Goal: Communication & Community: Ask a question

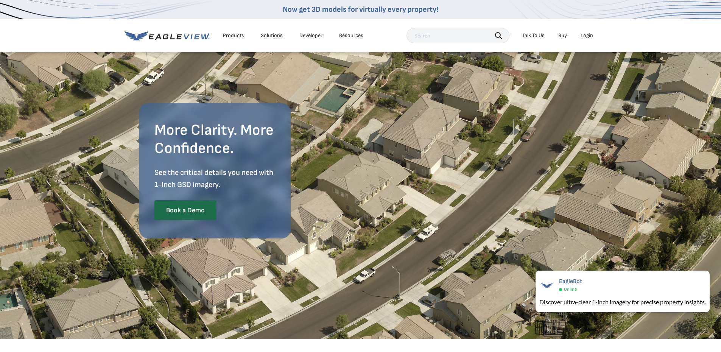
click at [186, 36] on icon at bounding box center [168, 35] width 86 height 9
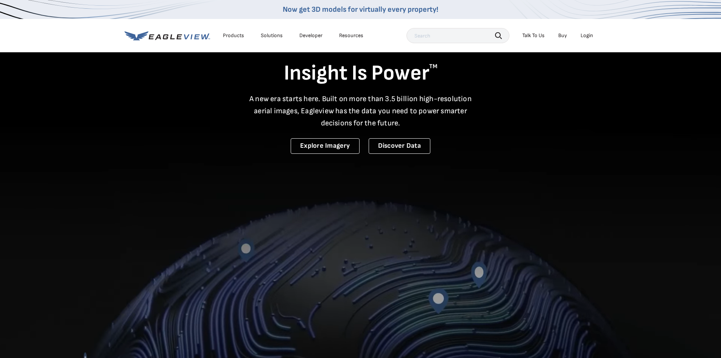
scroll to position [38, 0]
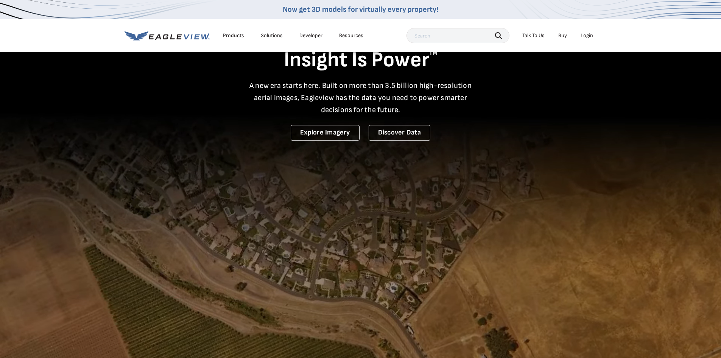
click at [232, 36] on div "Products" at bounding box center [233, 35] width 21 height 7
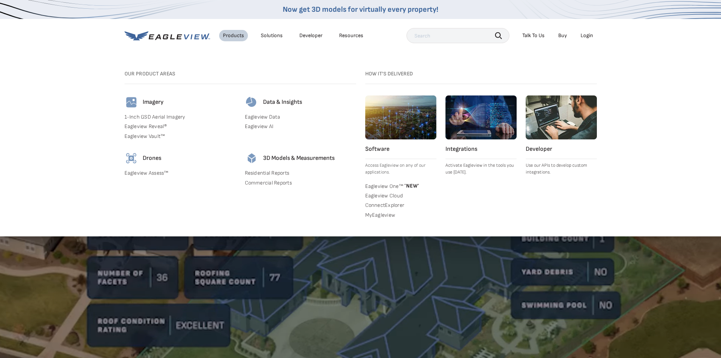
click at [136, 101] on img at bounding box center [132, 102] width 14 height 14
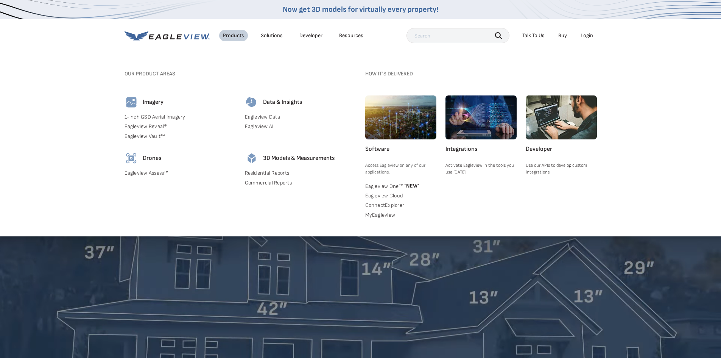
click at [150, 126] on link "Eagleview Reveal®" at bounding box center [180, 126] width 111 height 7
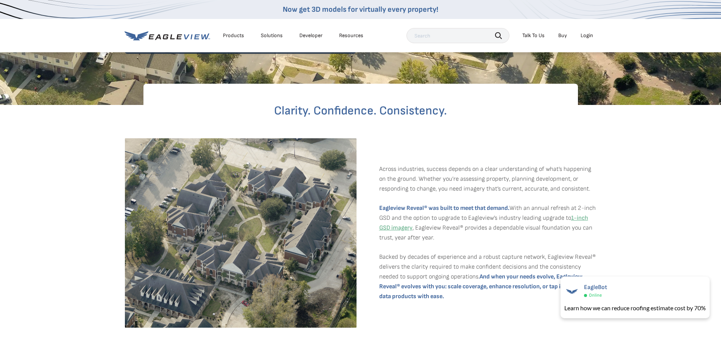
scroll to position [151, 0]
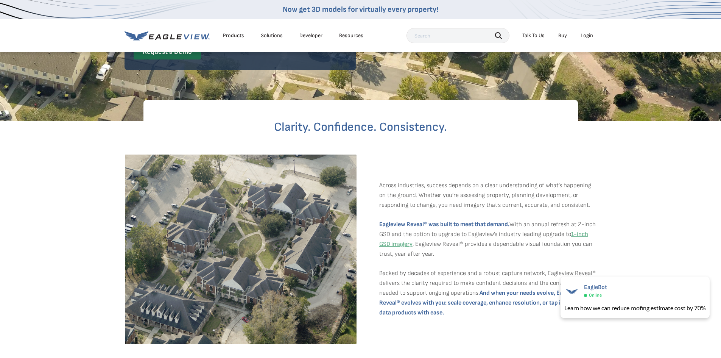
click at [279, 37] on div "Solutions" at bounding box center [272, 35] width 22 height 7
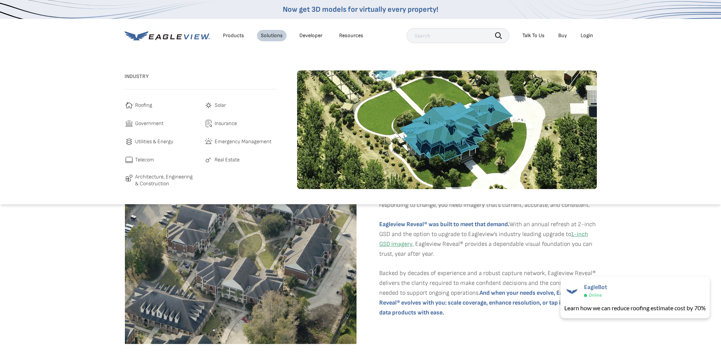
click at [137, 107] on span "Roofing" at bounding box center [143, 105] width 17 height 9
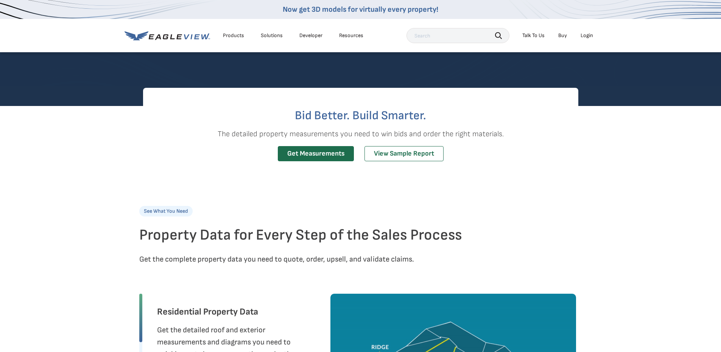
scroll to position [151, 0]
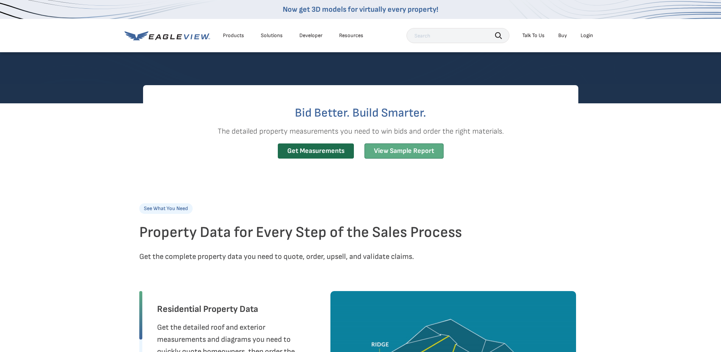
click at [391, 151] on link "View Sample Report" at bounding box center [404, 151] width 79 height 16
click at [270, 36] on div "Solutions" at bounding box center [272, 35] width 22 height 7
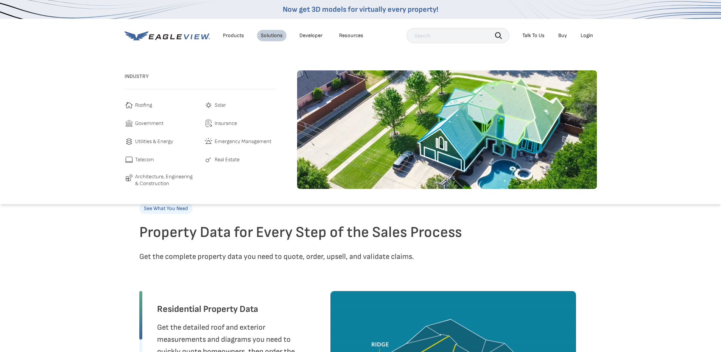
click at [147, 176] on span "Architecture, Engineering & Construction" at bounding box center [165, 179] width 61 height 13
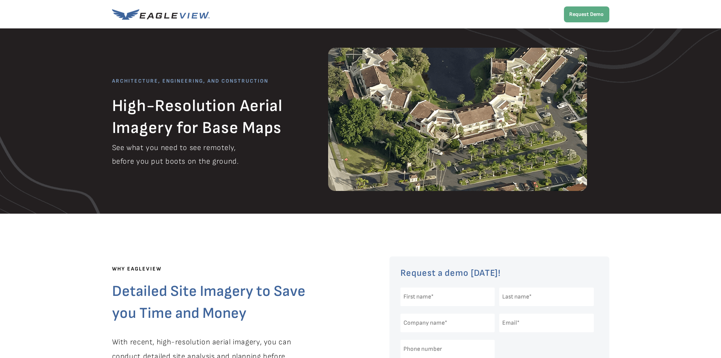
click at [189, 17] on img at bounding box center [161, 14] width 98 height 11
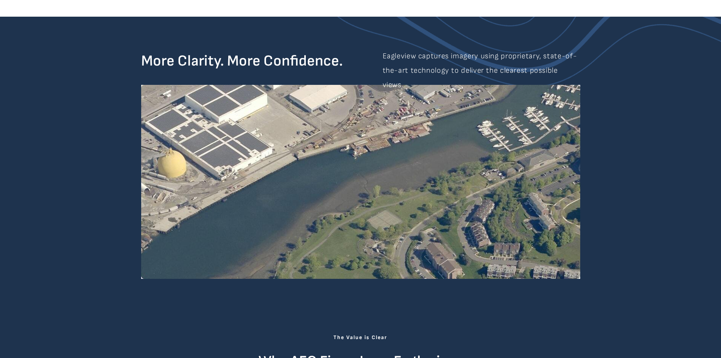
scroll to position [534, 0]
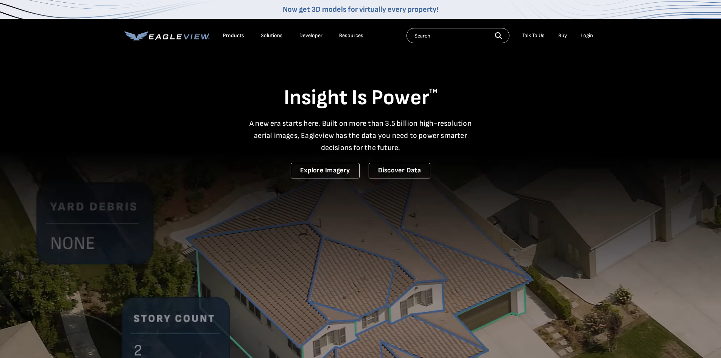
click at [235, 36] on div "Products" at bounding box center [233, 35] width 21 height 7
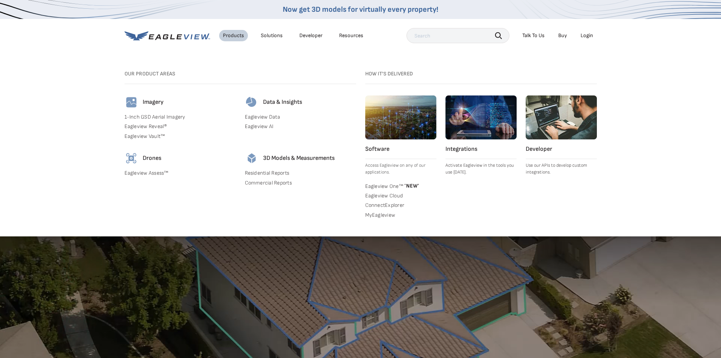
click at [273, 183] on link "Commercial Reports" at bounding box center [300, 182] width 111 height 7
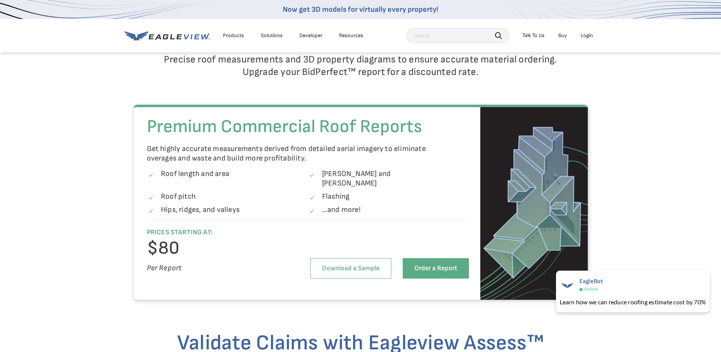
scroll to position [1060, 0]
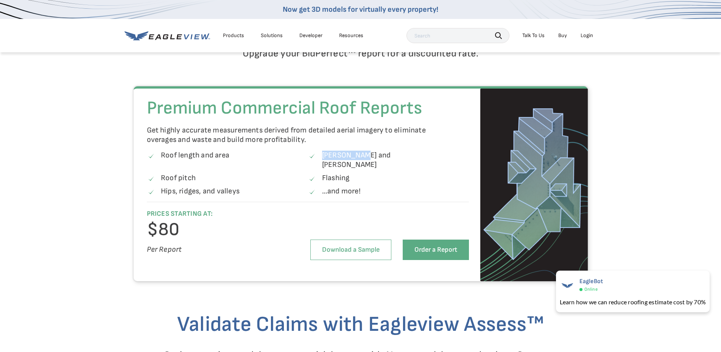
drag, startPoint x: 324, startPoint y: 156, endPoint x: 360, endPoint y: 157, distance: 36.7
click at [360, 157] on p "[PERSON_NAME] and [PERSON_NAME]" at bounding box center [379, 160] width 114 height 19
drag, startPoint x: 349, startPoint y: 169, endPoint x: 325, endPoint y: 171, distance: 24.3
click at [325, 173] on p "Flashing" at bounding box center [336, 177] width 28 height 9
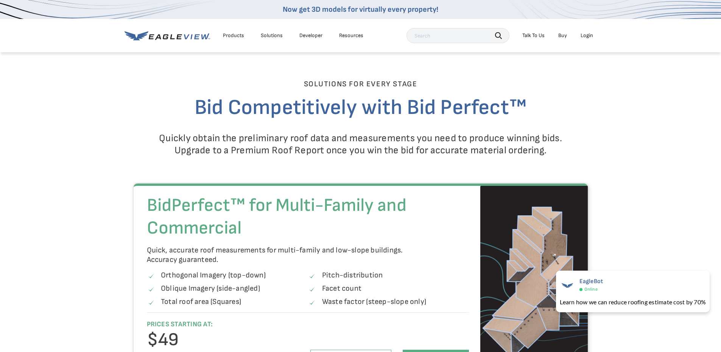
scroll to position [643, 0]
click at [531, 34] on div "Talk To Us" at bounding box center [533, 35] width 22 height 7
click at [565, 72] on icon at bounding box center [563, 74] width 9 height 9
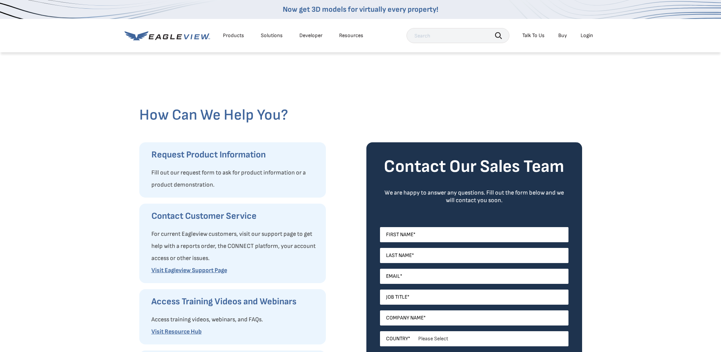
scroll to position [76, 0]
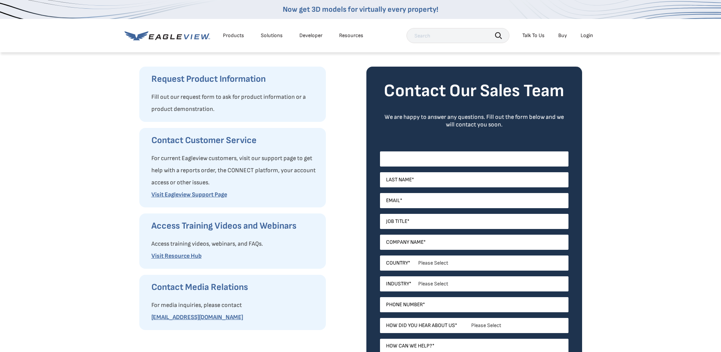
click at [422, 165] on input "First Name *" at bounding box center [474, 158] width 189 height 15
type input "[PERSON_NAME]"
click at [396, 202] on input "Email *" at bounding box center [474, 200] width 189 height 15
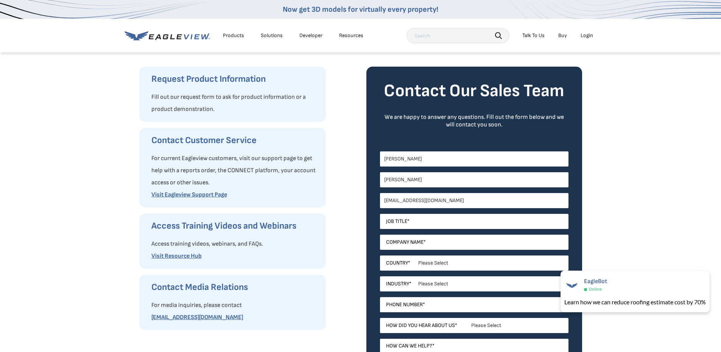
type input "[EMAIL_ADDRESS][DOMAIN_NAME]"
click at [393, 220] on input "Job Title *" at bounding box center [474, 221] width 189 height 15
type input "VP"
click at [405, 242] on input "Company Name *" at bounding box center [474, 242] width 189 height 15
type input "Kel-Tech Construction"
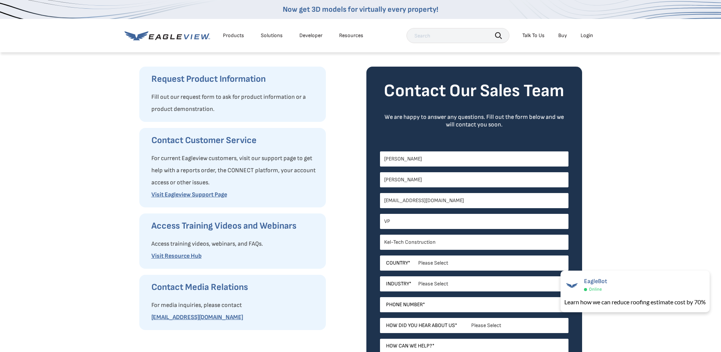
click at [411, 224] on input "VP" at bounding box center [474, 221] width 189 height 15
type input "V"
type input "Seinor PM"
click at [430, 263] on select "Please Select [GEOGRAPHIC_DATA] [GEOGRAPHIC_DATA] [GEOGRAPHIC_DATA] [GEOGRAPHIC…" at bounding box center [474, 263] width 189 height 15
select select "[GEOGRAPHIC_DATA]"
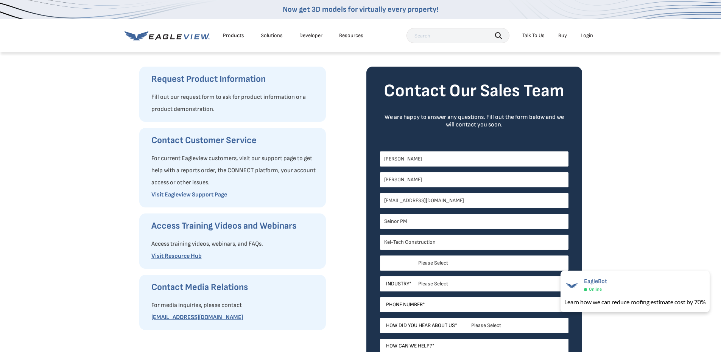
click at [380, 256] on select "Please Select [GEOGRAPHIC_DATA] [GEOGRAPHIC_DATA] [GEOGRAPHIC_DATA] [GEOGRAPHIC…" at bounding box center [474, 263] width 189 height 15
click at [437, 284] on select "Please Select [US_STATE] [US_STATE] [GEOGRAPHIC_DATA] [US_STATE] [US_STATE] [GE…" at bounding box center [474, 283] width 189 height 15
select select "[US_STATE]"
click at [380, 276] on select "Please Select [US_STATE] [US_STATE] [GEOGRAPHIC_DATA] [US_STATE] [US_STATE] [GE…" at bounding box center [474, 283] width 189 height 15
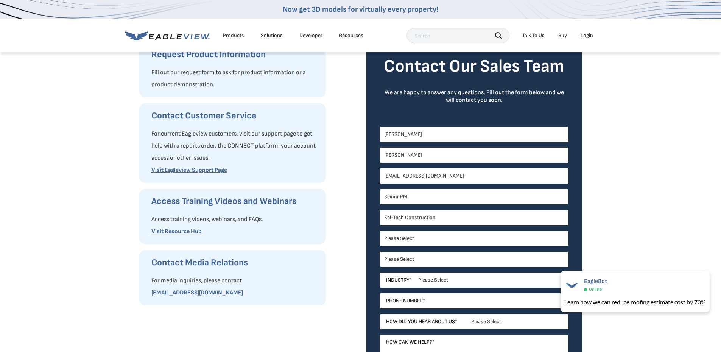
scroll to position [114, 0]
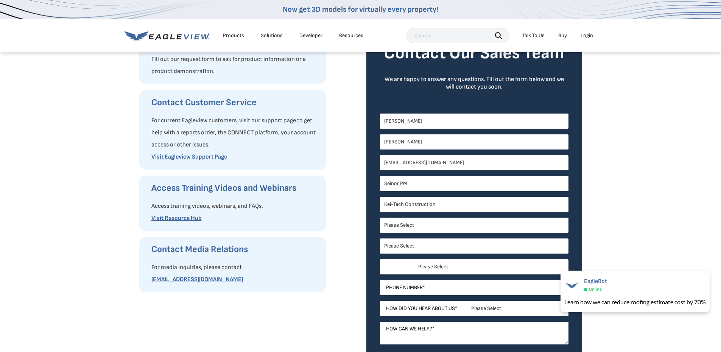
click at [444, 270] on select "Please Select Architects & Engineering Construction Electric/Gas Utilities Gove…" at bounding box center [474, 266] width 189 height 15
select select "Construction"
click at [380, 259] on select "Please Select Architects & Engineering Construction Electric/Gas Utilities Gove…" at bounding box center [474, 266] width 189 height 15
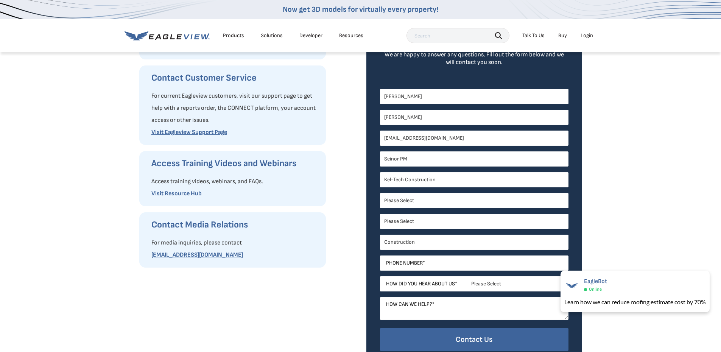
scroll to position [151, 0]
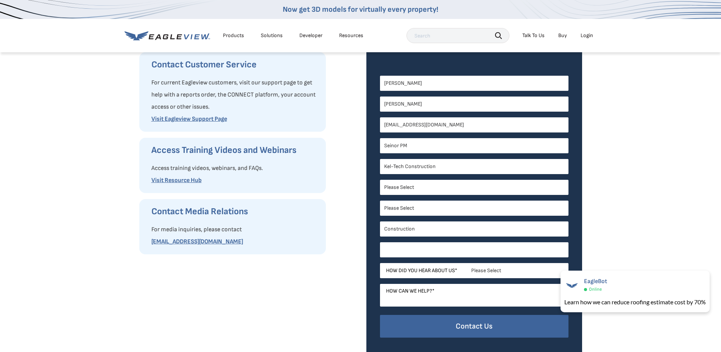
click at [438, 249] on input "Phone Number *" at bounding box center [474, 249] width 189 height 15
type input "15164047585"
click at [499, 274] on select "Please Select Search Engine Social Media Word of Mouth Podcast Online Advertise…" at bounding box center [474, 270] width 189 height 15
select select "Other"
click at [380, 263] on select "Please Select Search Engine Social Media Word of Mouth Podcast Online Advertise…" at bounding box center [474, 270] width 189 height 15
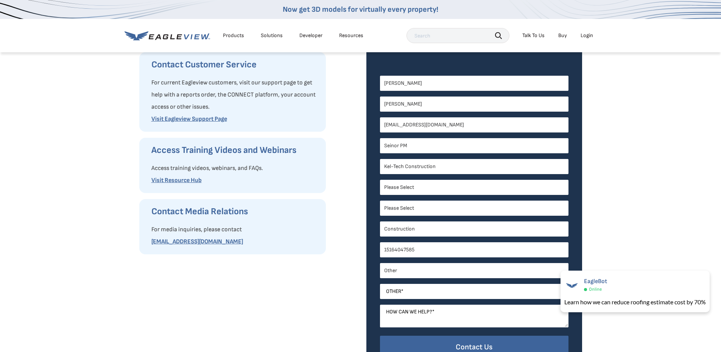
click at [413, 272] on select "Please Select Search Engine Social Media Word of Mouth Podcast Online Advertise…" at bounding box center [474, 270] width 189 height 15
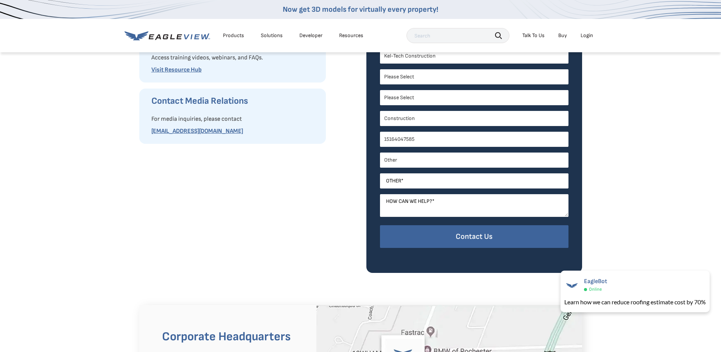
scroll to position [227, 0]
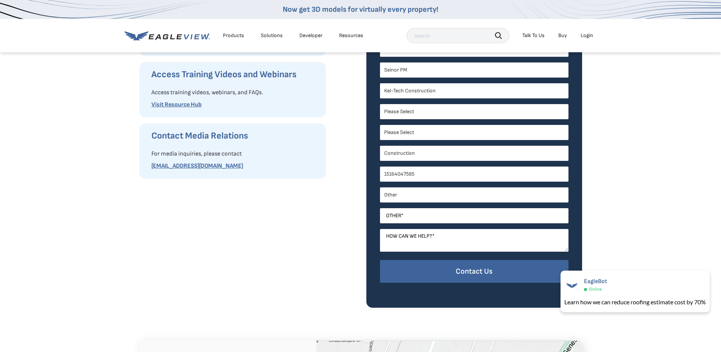
click at [424, 191] on select "Please Select Search Engine Social Media Word of Mouth Podcast Online Advertise…" at bounding box center [474, 194] width 189 height 15
click at [380, 187] on select "Please Select Search Engine Social Media Word of Mouth Podcast Online Advertise…" at bounding box center [474, 194] width 189 height 15
click at [421, 218] on input "Other *" at bounding box center [474, 215] width 189 height 15
type input "Takeoff from QXO Materials"
click at [413, 240] on textarea "How can we help? *" at bounding box center [474, 240] width 189 height 23
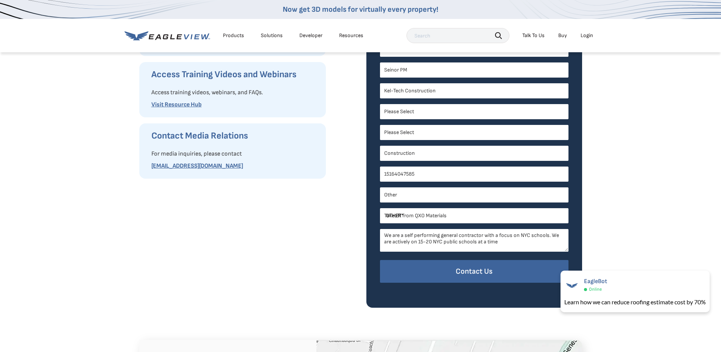
click at [416, 241] on textarea "We are a self performing general contractor with a focus on NYC schools. We are…" at bounding box center [474, 240] width 189 height 23
click at [499, 242] on textarea "We are a self performing general contractor with a focus on NYC schools. We are…" at bounding box center [474, 240] width 189 height 23
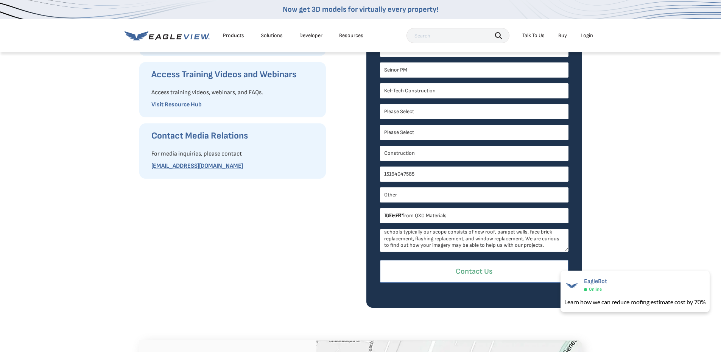
type textarea "We are a self performing general contractor with a focus on NYC public schools …"
click at [517, 273] on input "Contact Us" at bounding box center [474, 271] width 189 height 23
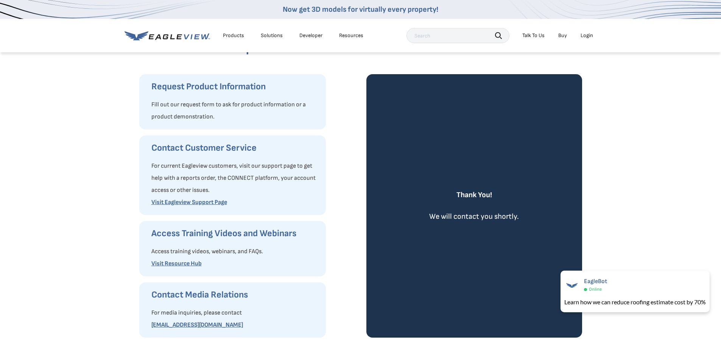
scroll to position [0, 0]
